Goal: Task Accomplishment & Management: Use online tool/utility

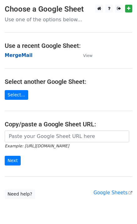
click at [16, 56] on strong "MergeMail" at bounding box center [19, 56] width 28 height 6
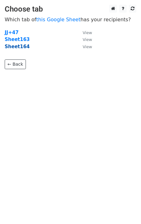
click at [24, 46] on strong "Sheet164" at bounding box center [17, 47] width 25 height 6
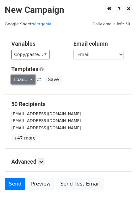
click at [22, 80] on link "Load..." at bounding box center [23, 80] width 24 height 10
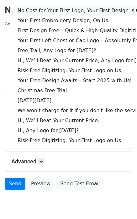
click at [54, 10] on link "No Cost for Your First Logo, Your First Design Is On Us!" at bounding box center [85, 11] width 151 height 10
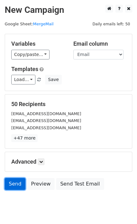
click at [20, 190] on link "Send" at bounding box center [15, 184] width 21 height 12
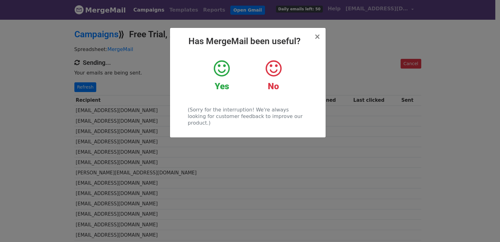
click at [113, 135] on div "× Has MergeMail been useful? Yes No (Sorry for the interruption! We're always l…" at bounding box center [250, 130] width 500 height 223
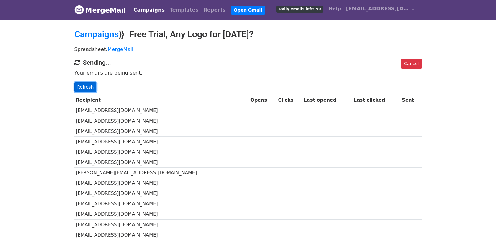
click at [87, 86] on link "Refresh" at bounding box center [85, 87] width 22 height 10
click at [81, 86] on link "Refresh" at bounding box center [85, 87] width 22 height 10
click at [89, 90] on link "Refresh" at bounding box center [85, 87] width 22 height 10
click at [76, 79] on div "Cancel Sending... Your emails are being sent. Refresh" at bounding box center [248, 75] width 356 height 33
click at [85, 86] on link "Refresh" at bounding box center [85, 87] width 22 height 10
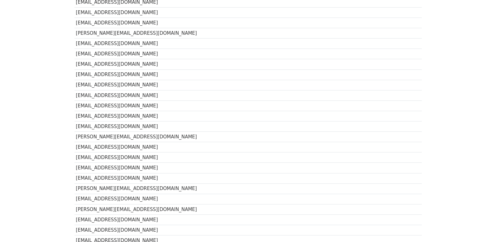
scroll to position [417, 0]
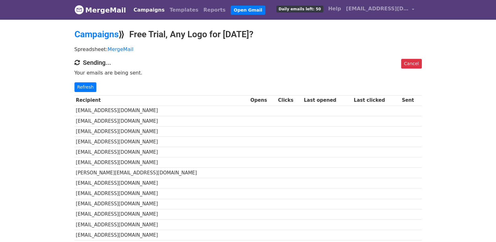
scroll to position [334, 0]
click at [89, 85] on link "Refresh" at bounding box center [85, 87] width 22 height 10
click at [88, 87] on link "Refresh" at bounding box center [85, 87] width 22 height 10
click at [97, 84] on p "Refresh" at bounding box center [247, 87] width 347 height 10
click at [86, 85] on link "Refresh" at bounding box center [85, 87] width 22 height 10
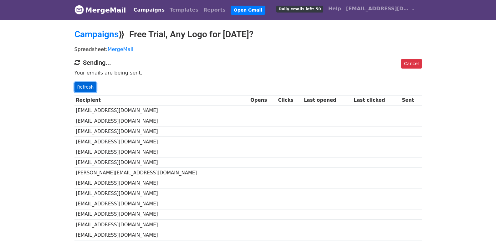
click at [83, 83] on link "Refresh" at bounding box center [85, 87] width 22 height 10
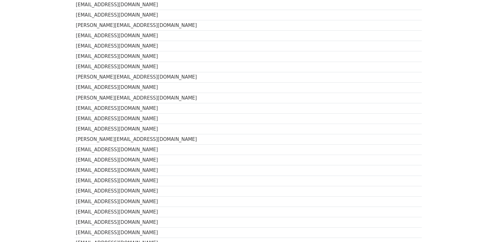
scroll to position [417, 0]
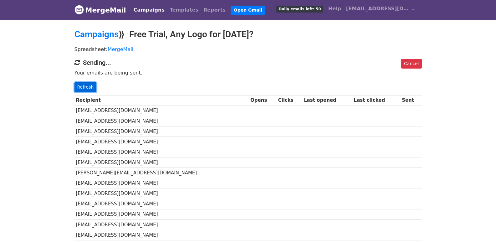
click at [78, 85] on link "Refresh" at bounding box center [85, 87] width 22 height 10
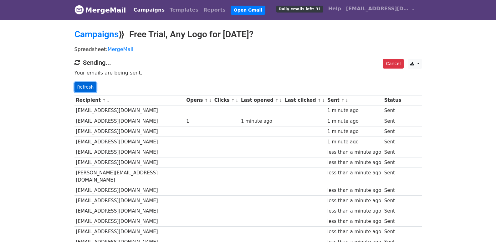
click at [86, 90] on link "Refresh" at bounding box center [85, 87] width 22 height 10
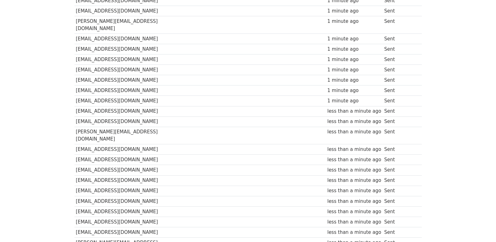
scroll to position [83, 0]
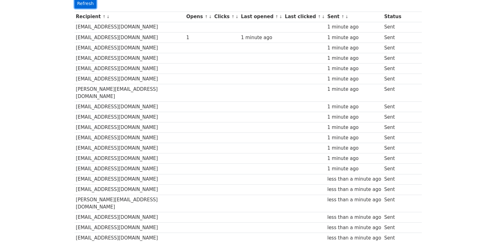
click at [83, 5] on link "Refresh" at bounding box center [85, 4] width 22 height 10
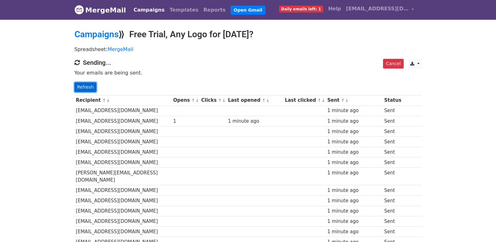
click at [88, 82] on link "Refresh" at bounding box center [85, 87] width 22 height 10
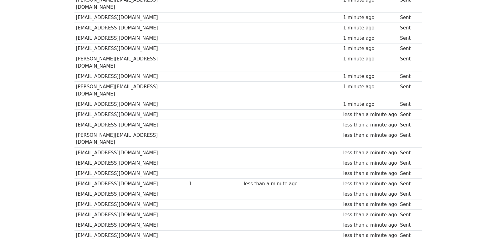
scroll to position [435, 0]
